Goal: Book appointment/travel/reservation

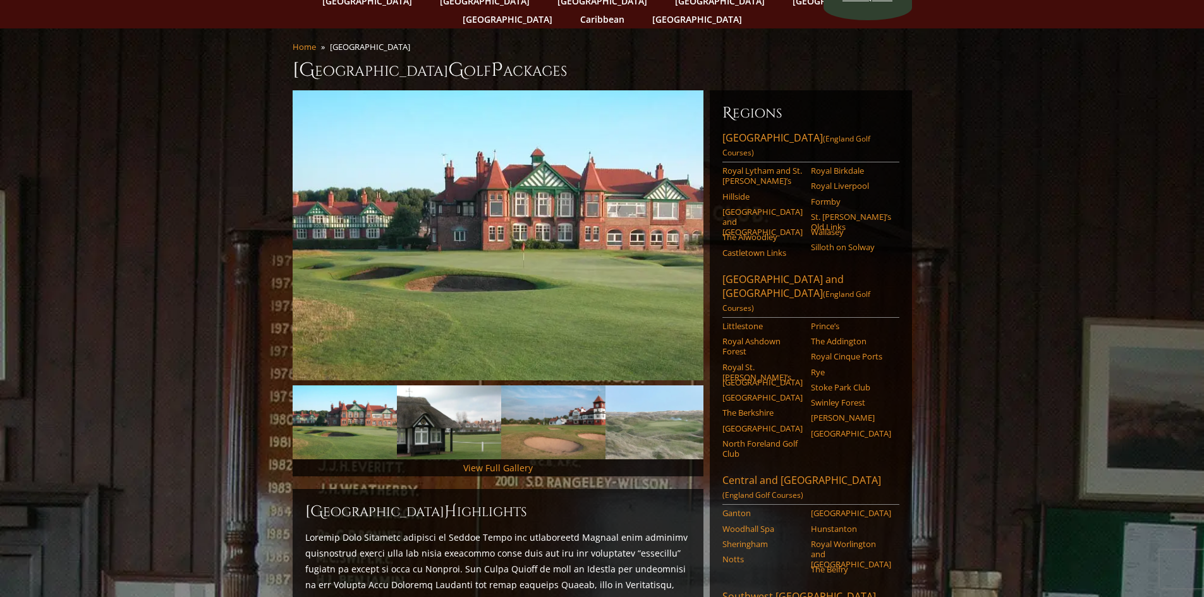
scroll to position [69, 0]
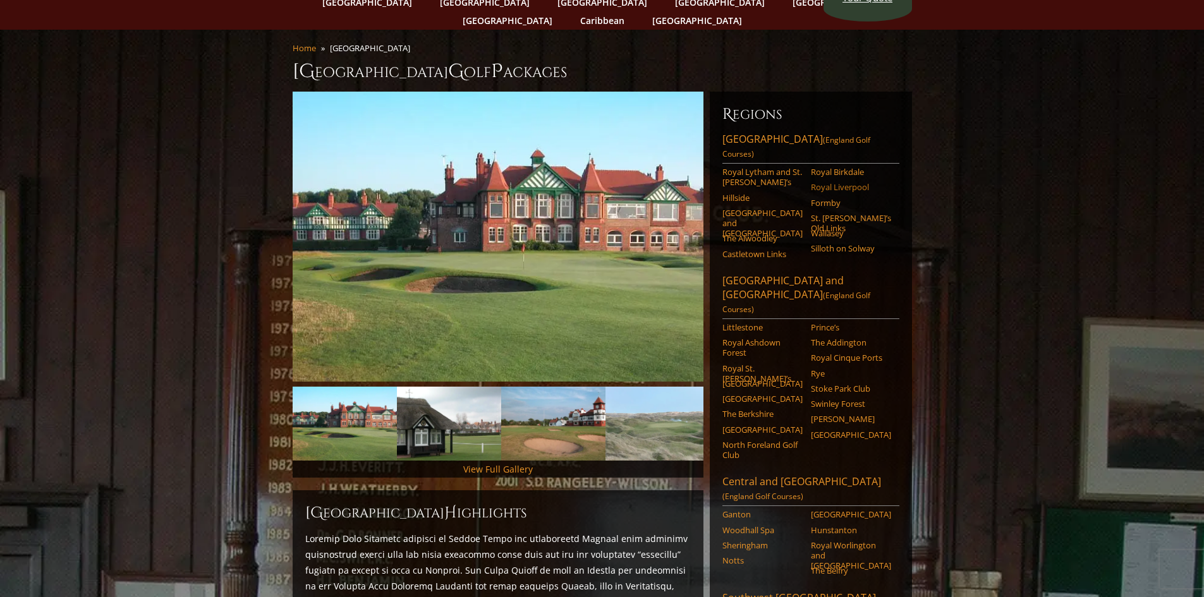
click at [853, 182] on link "Royal Liverpool" at bounding box center [851, 187] width 80 height 10
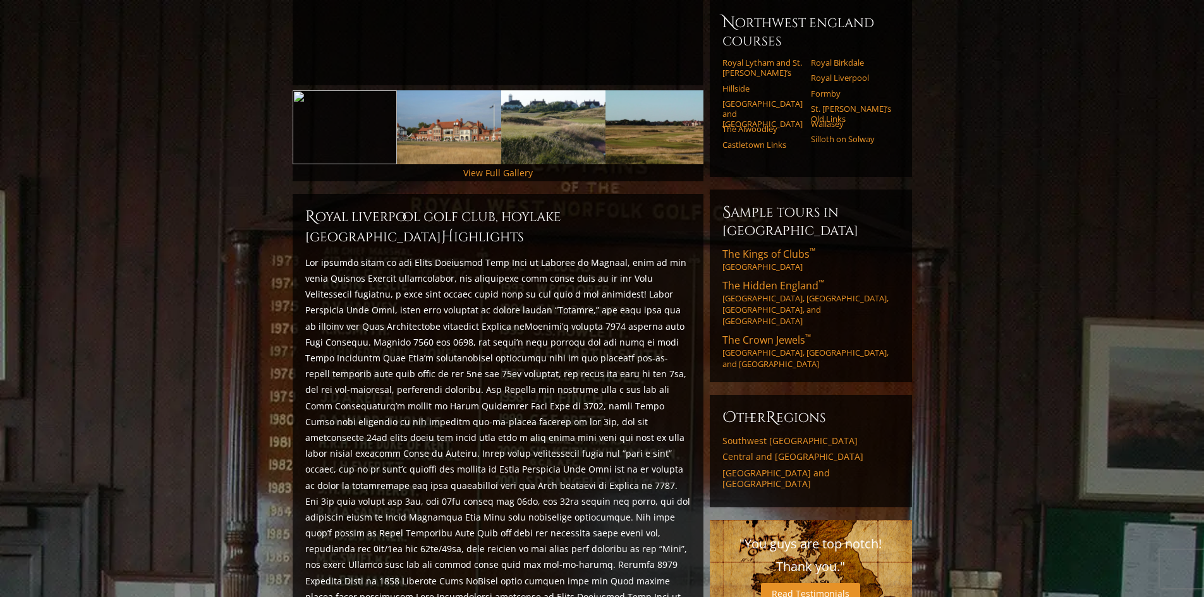
scroll to position [379, 0]
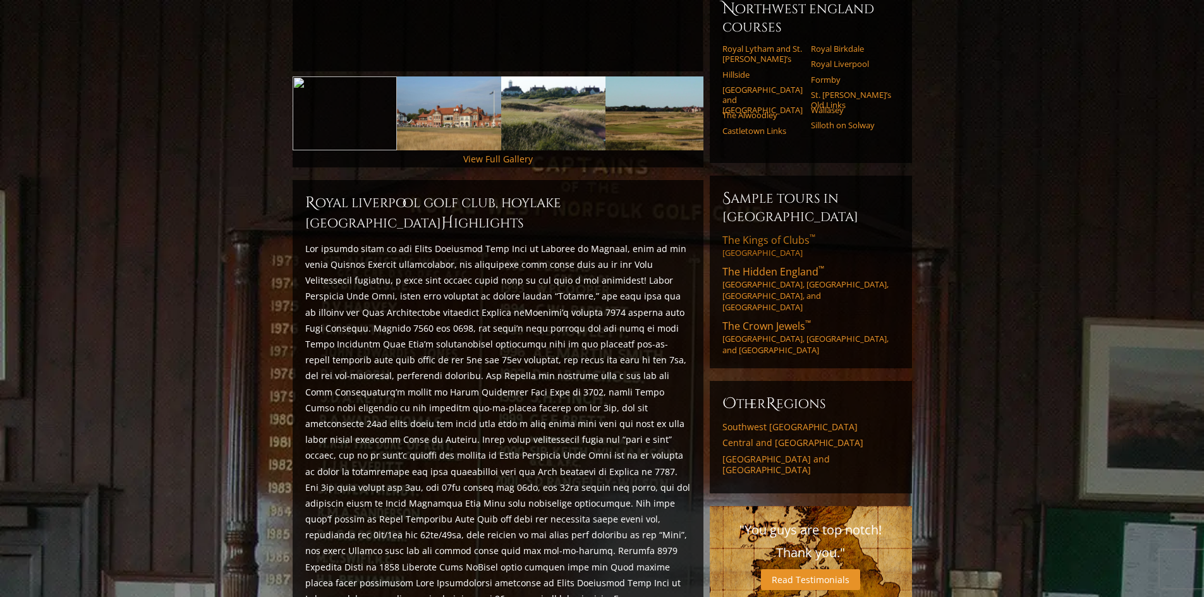
click at [742, 233] on span "The Kings of Clubs ™" at bounding box center [768, 240] width 93 height 14
